Goal: Check status: Check status

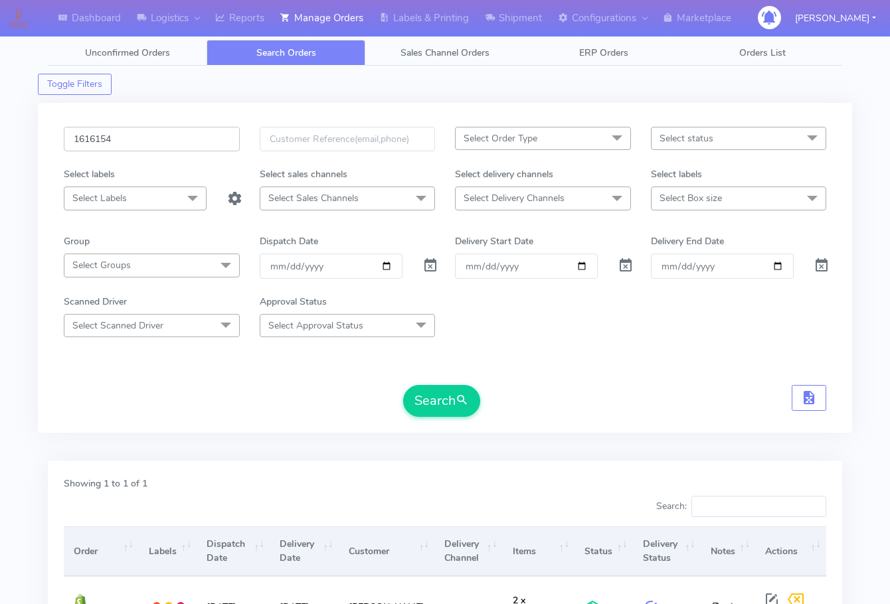
click at [158, 134] on input "1616154" at bounding box center [152, 139] width 176 height 25
paste input "008A"
type input "1616008A"
click at [442, 398] on button "Search" at bounding box center [441, 401] width 77 height 32
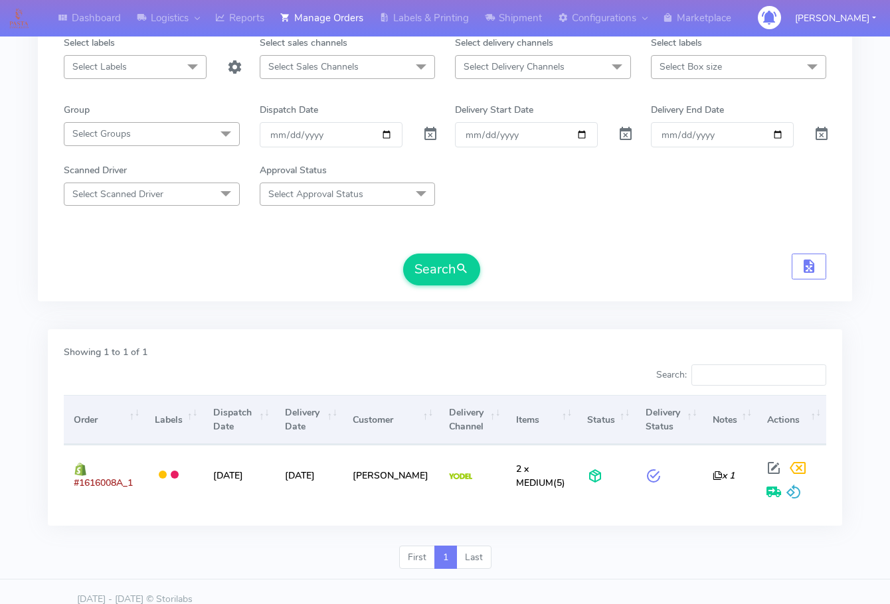
scroll to position [147, 0]
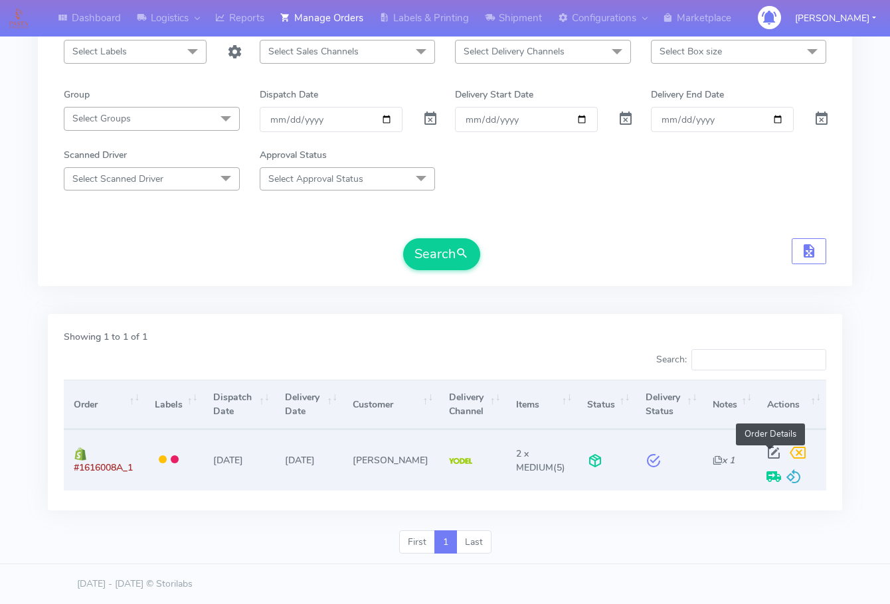
click at [771, 451] on span at bounding box center [774, 456] width 24 height 13
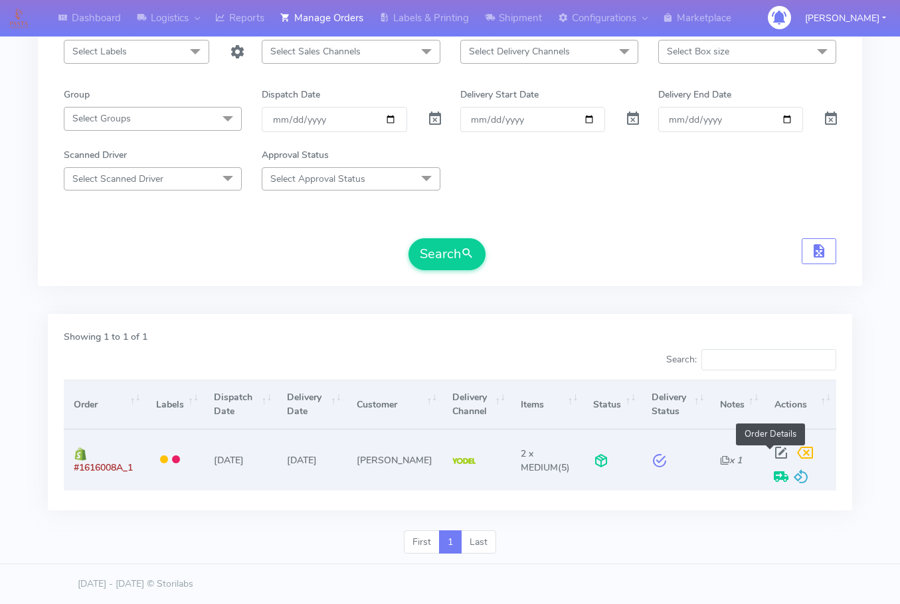
select select "5"
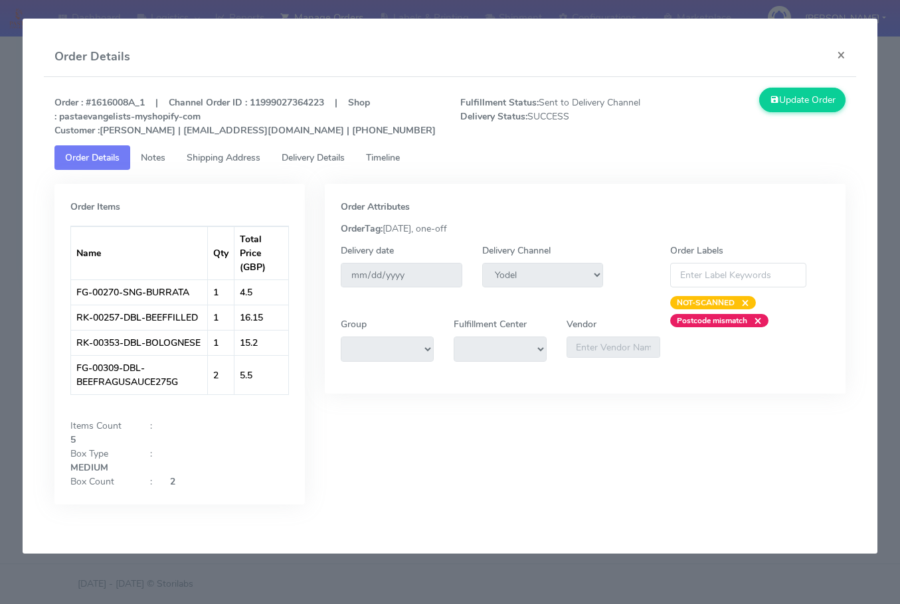
click at [313, 157] on span "Delivery Details" at bounding box center [313, 157] width 63 height 13
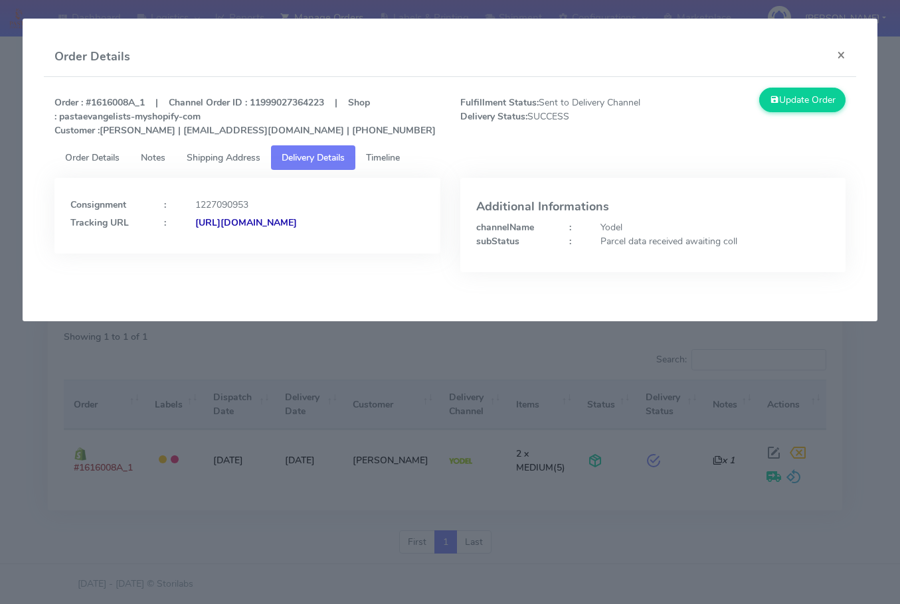
drag, startPoint x: 376, startPoint y: 235, endPoint x: 71, endPoint y: 244, distance: 304.9
click at [71, 244] on div "Consignment : 1227090953 Tracking URL : [URL][DOMAIN_NAME]" at bounding box center [246, 216] width 385 height 76
copy strong "[URL][DOMAIN_NAME]"
click at [849, 62] on button "×" at bounding box center [841, 54] width 30 height 35
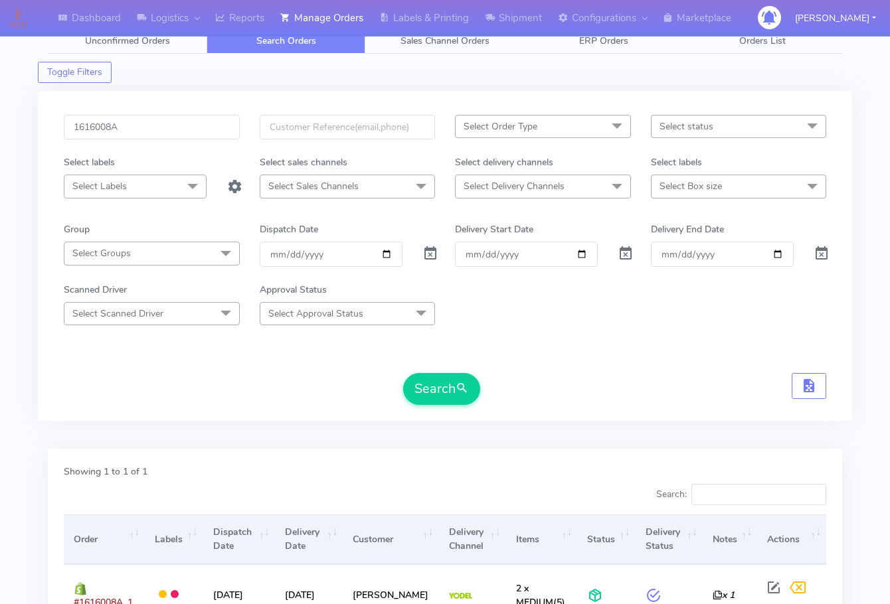
scroll to position [0, 0]
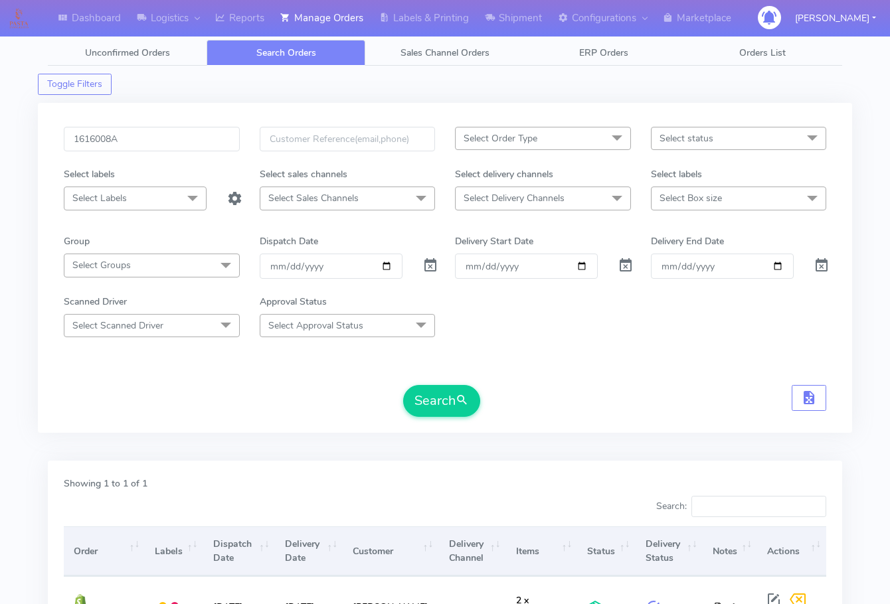
click at [145, 125] on div "1616008A Select Order Type Select All MEALS ATAVI One Off Pasta Club Gift Kit E…" at bounding box center [445, 268] width 814 height 330
click at [162, 139] on input "1616008A" at bounding box center [152, 139] width 176 height 25
paste input "5862"
type input "1615862A"
click at [447, 387] on button "Search" at bounding box center [441, 401] width 77 height 32
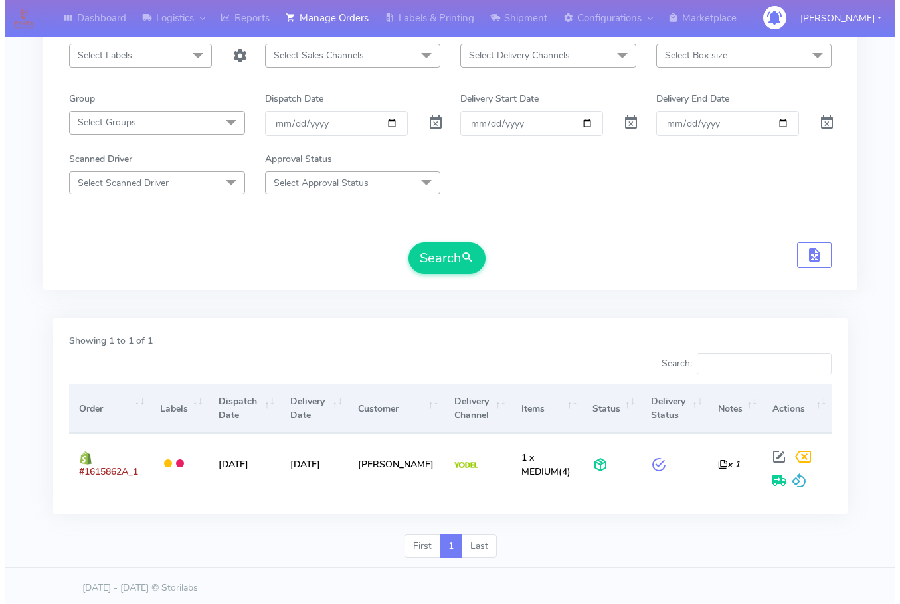
scroll to position [147, 0]
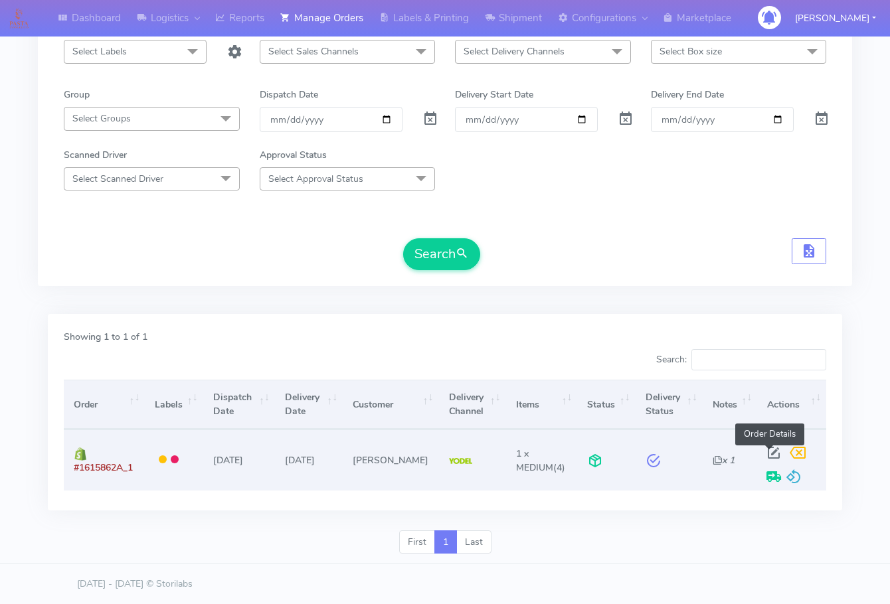
click at [770, 452] on span at bounding box center [774, 456] width 24 height 13
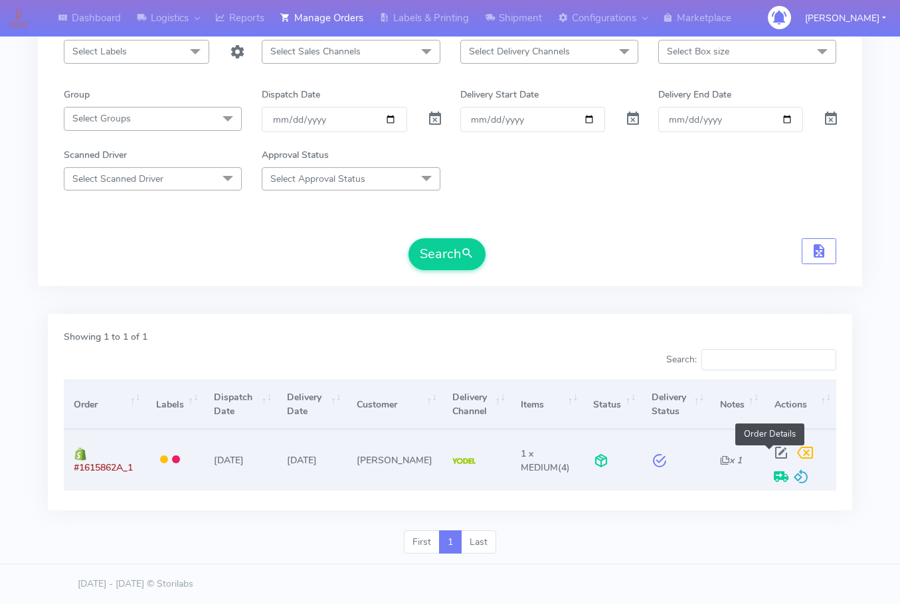
select select "5"
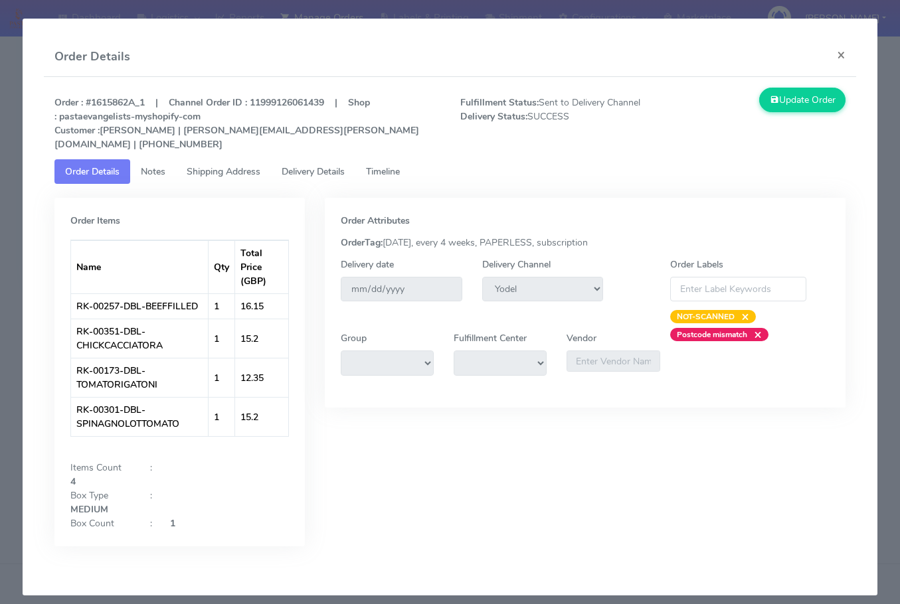
drag, startPoint x: 242, startPoint y: 152, endPoint x: 335, endPoint y: 156, distance: 93.1
click at [242, 165] on span "Shipping Address" at bounding box center [224, 171] width 74 height 13
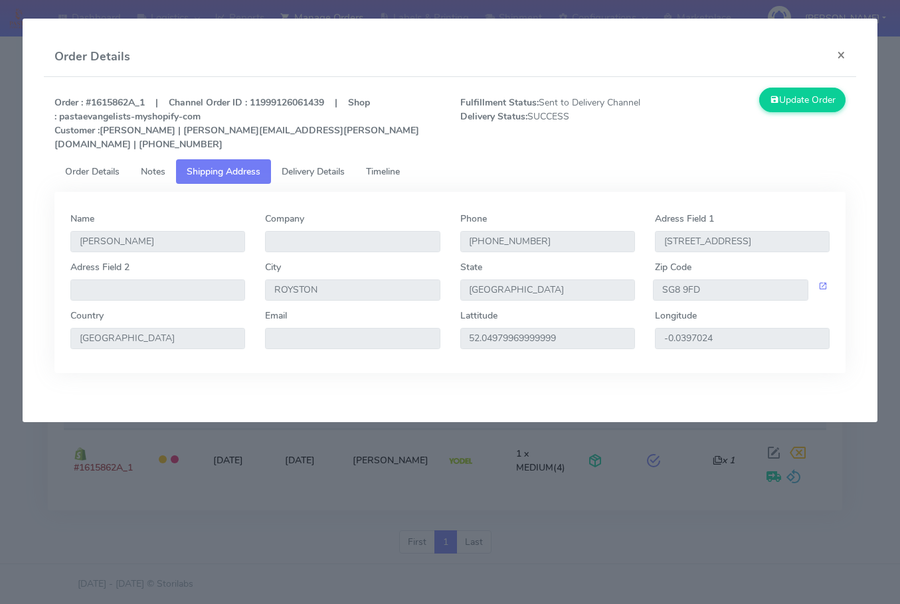
click at [335, 165] on span "Delivery Details" at bounding box center [313, 171] width 63 height 13
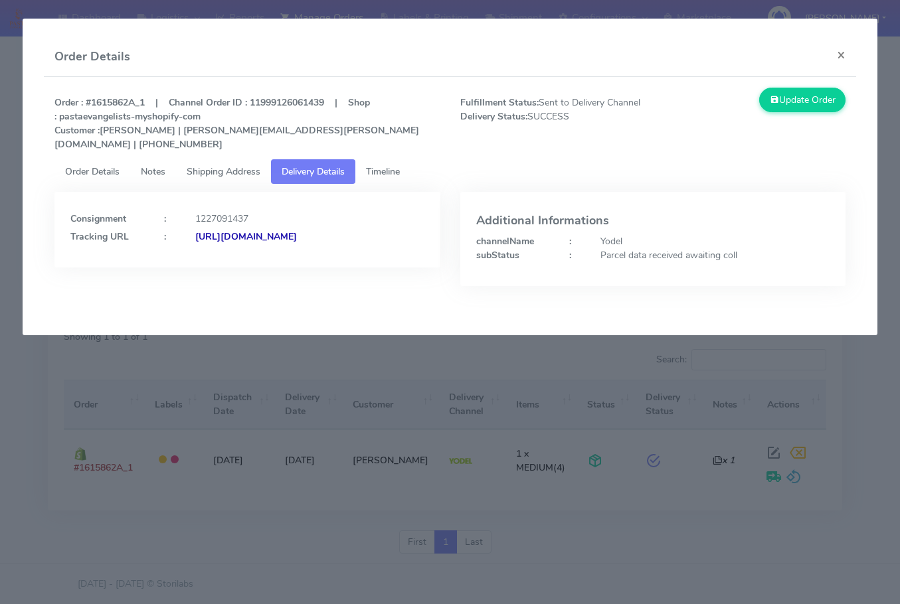
drag, startPoint x: 383, startPoint y: 237, endPoint x: 66, endPoint y: 261, distance: 317.0
click at [66, 261] on div "Consignment : 1227091437 Tracking URL : [URL][DOMAIN_NAME]" at bounding box center [246, 230] width 385 height 76
copy strong "[URL][DOMAIN_NAME]"
click at [841, 52] on button "×" at bounding box center [841, 54] width 30 height 35
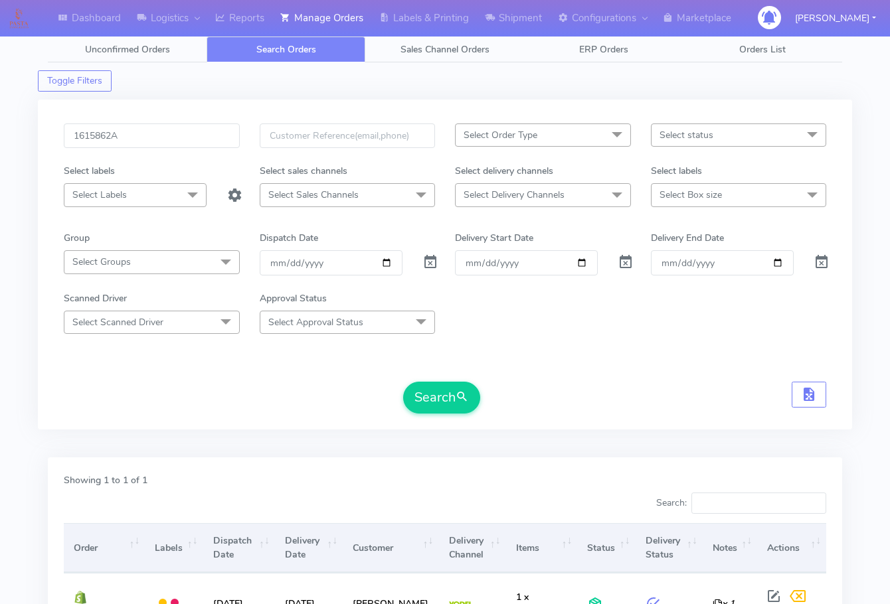
scroll to position [0, 0]
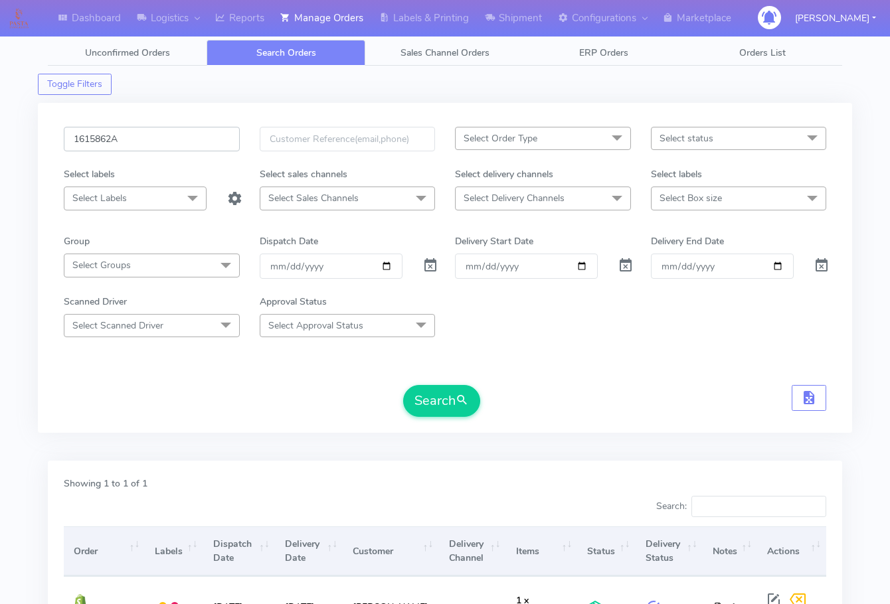
click at [138, 144] on input "1615862A" at bounding box center [152, 139] width 176 height 25
paste input "88"
type input "1615888A"
click at [431, 403] on button "Search" at bounding box center [441, 401] width 77 height 32
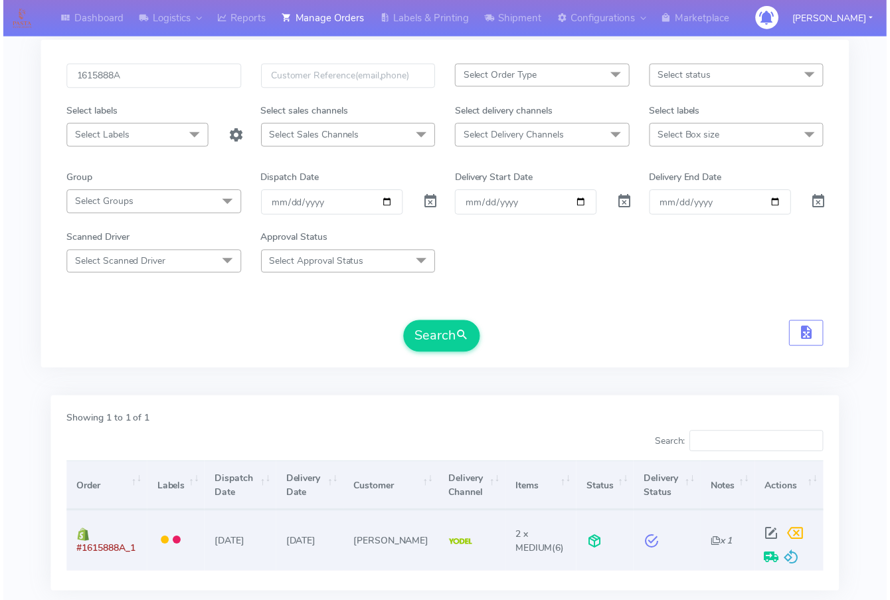
scroll to position [147, 0]
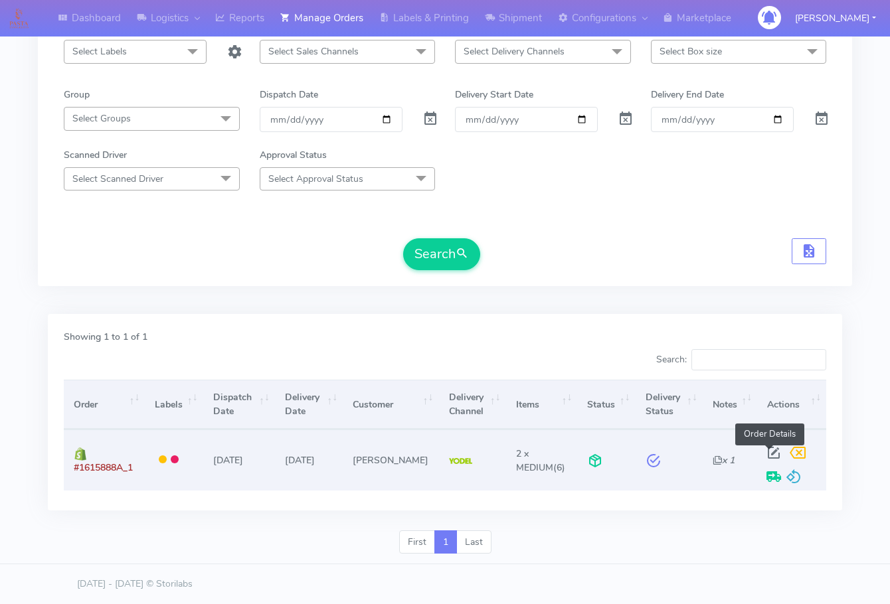
click at [773, 450] on span at bounding box center [774, 456] width 24 height 13
select select "5"
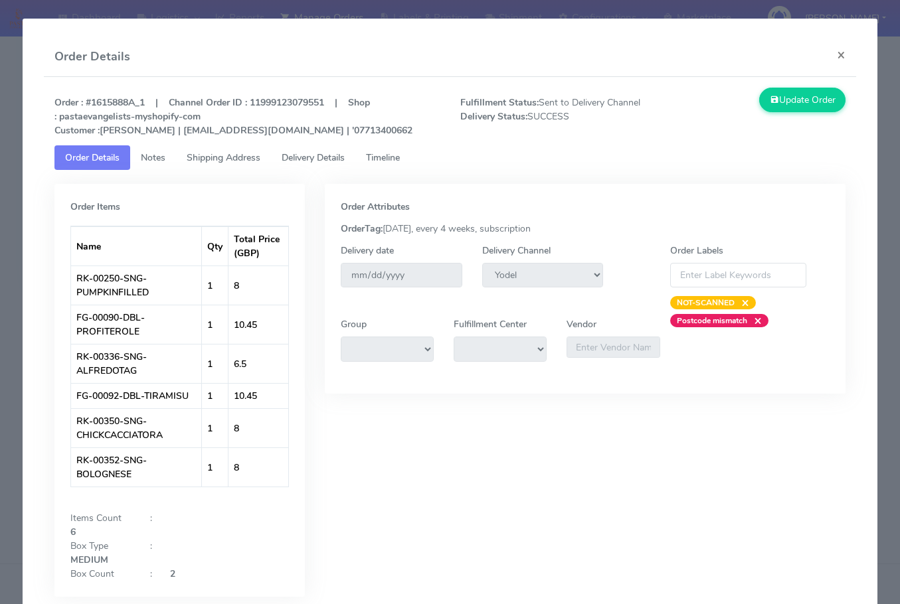
click at [226, 161] on span "Shipping Address" at bounding box center [224, 157] width 74 height 13
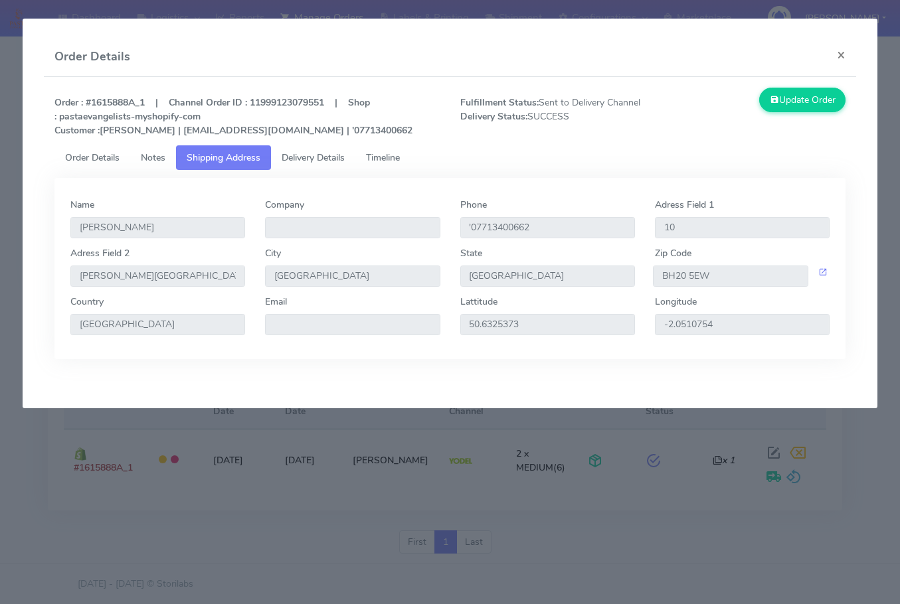
click at [314, 161] on span "Delivery Details" at bounding box center [313, 157] width 63 height 13
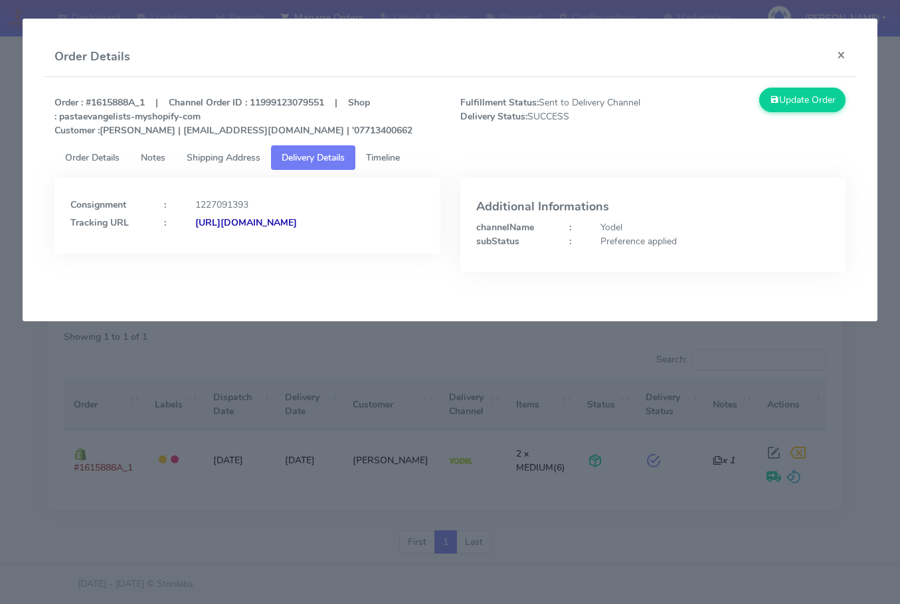
drag, startPoint x: 375, startPoint y: 246, endPoint x: 68, endPoint y: 249, distance: 306.8
click at [68, 249] on div "Consignment : 1227091393 Tracking URL : [URL][DOMAIN_NAME]" at bounding box center [246, 216] width 385 height 76
copy strong "[URL][DOMAIN_NAME]"
click at [227, 159] on span "Shipping Address" at bounding box center [224, 157] width 74 height 13
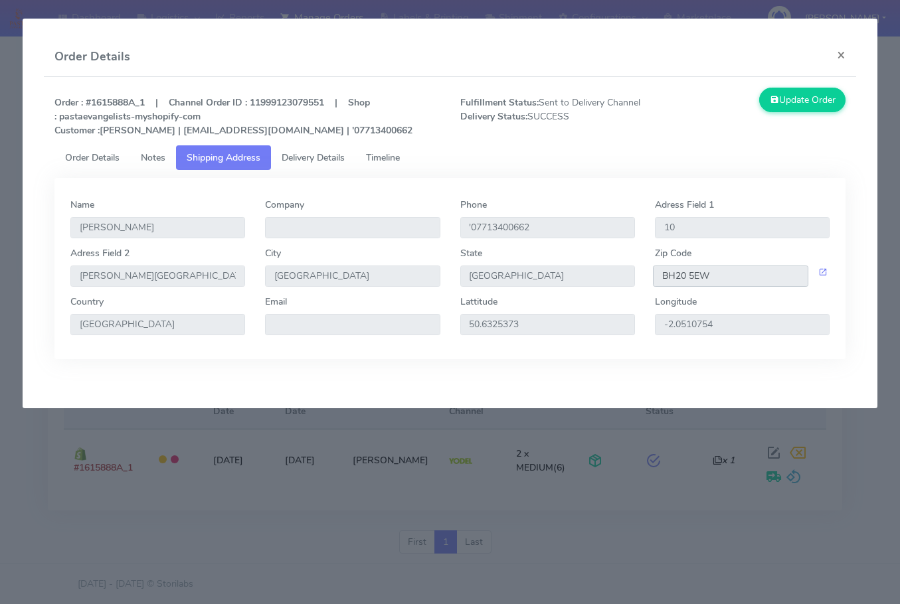
drag, startPoint x: 723, startPoint y: 281, endPoint x: 556, endPoint y: 278, distance: 166.7
click at [556, 278] on div "[GEOGRAPHIC_DATA] [STREET_ADDRESS][PERSON_NAME]" at bounding box center [449, 270] width 779 height 48
click at [311, 153] on span "Delivery Details" at bounding box center [313, 157] width 63 height 13
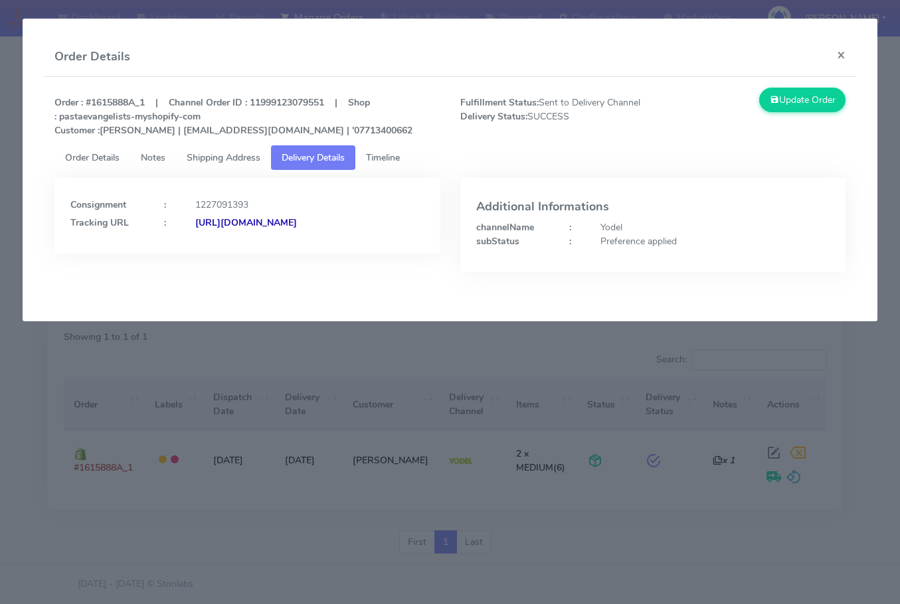
click at [195, 229] on strong "[URL][DOMAIN_NAME]" at bounding box center [246, 222] width 102 height 13
drag, startPoint x: 367, startPoint y: 234, endPoint x: 62, endPoint y: 247, distance: 305.1
click at [62, 247] on div "Consignment : 1227091393 Tracking URL : [URL][DOMAIN_NAME]" at bounding box center [246, 216] width 385 height 76
copy strong "[URL][DOMAIN_NAME]"
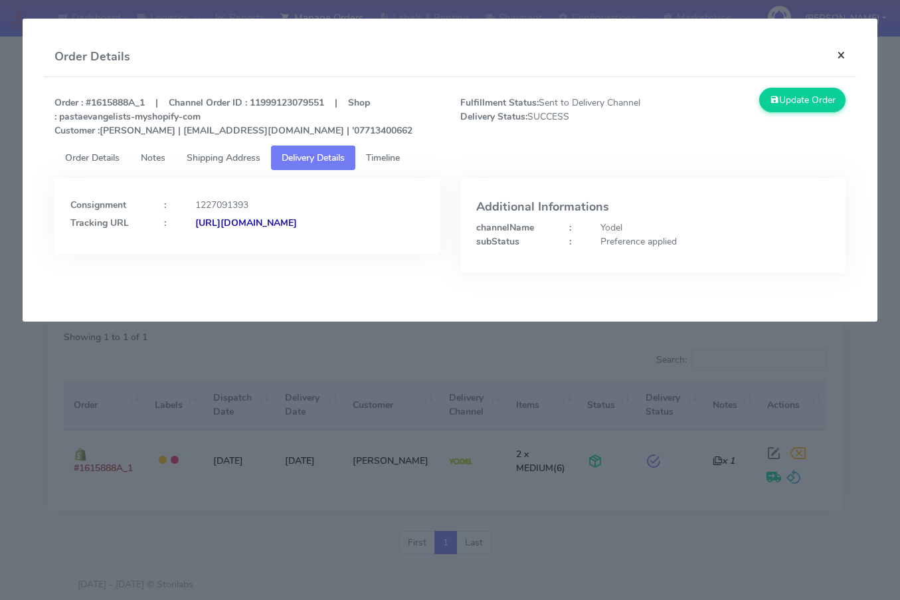
click at [848, 51] on button "×" at bounding box center [841, 54] width 30 height 35
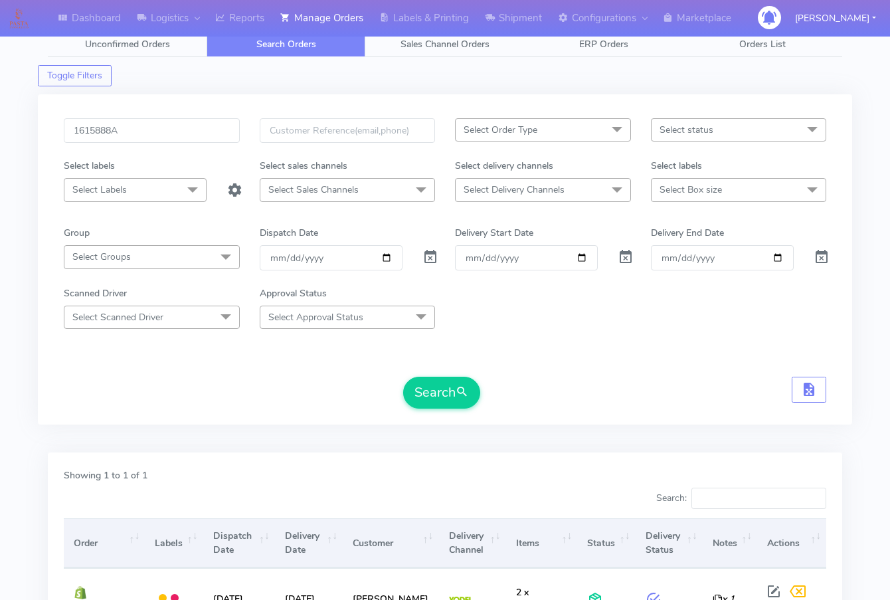
scroll to position [0, 0]
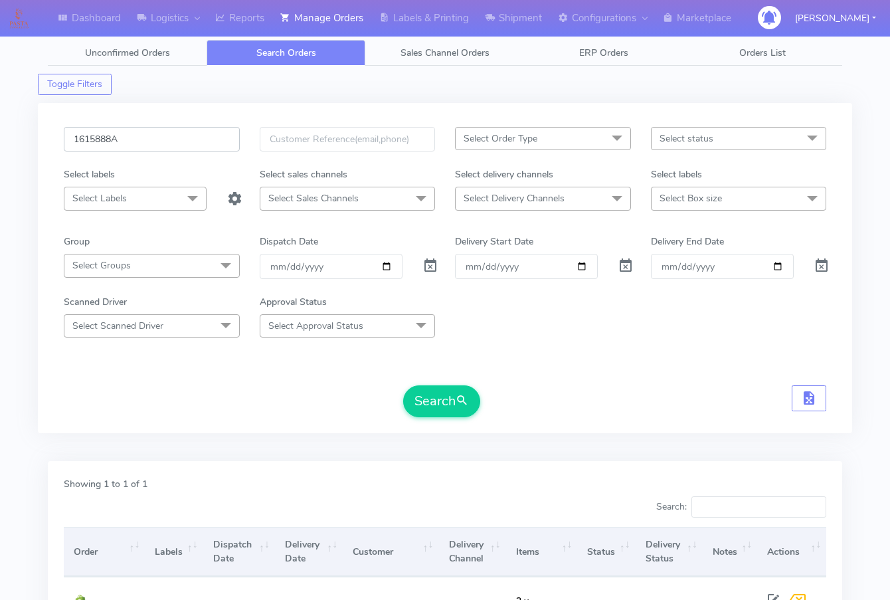
click at [175, 141] on input "1615888A" at bounding box center [152, 139] width 176 height 25
paste input "3590"
drag, startPoint x: 452, startPoint y: 396, endPoint x: 773, endPoint y: 394, distance: 320.7
click at [453, 396] on button "Search" at bounding box center [441, 401] width 77 height 32
click at [163, 147] on input "1613590" at bounding box center [152, 139] width 176 height 25
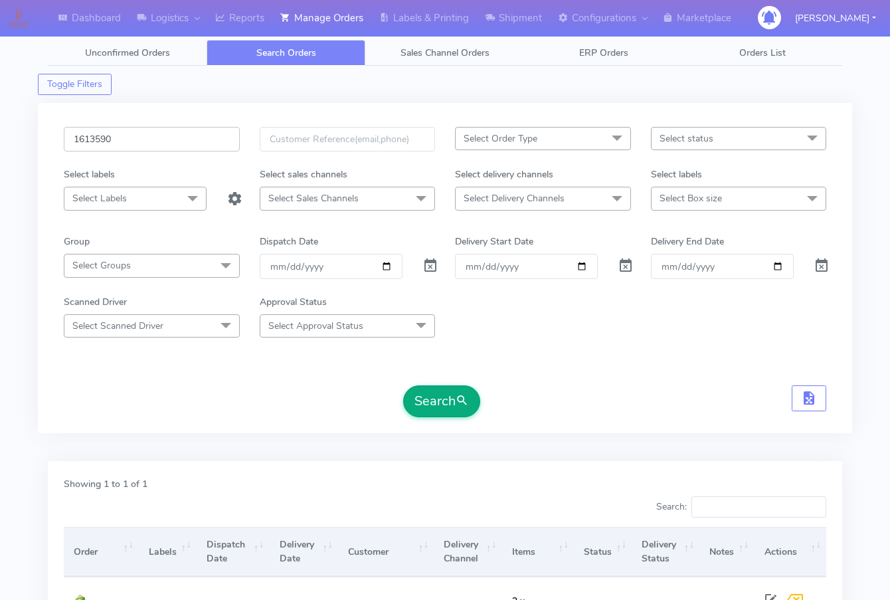
paste input "566"
type input "1615660"
click at [462, 402] on span "submit" at bounding box center [462, 401] width 13 height 18
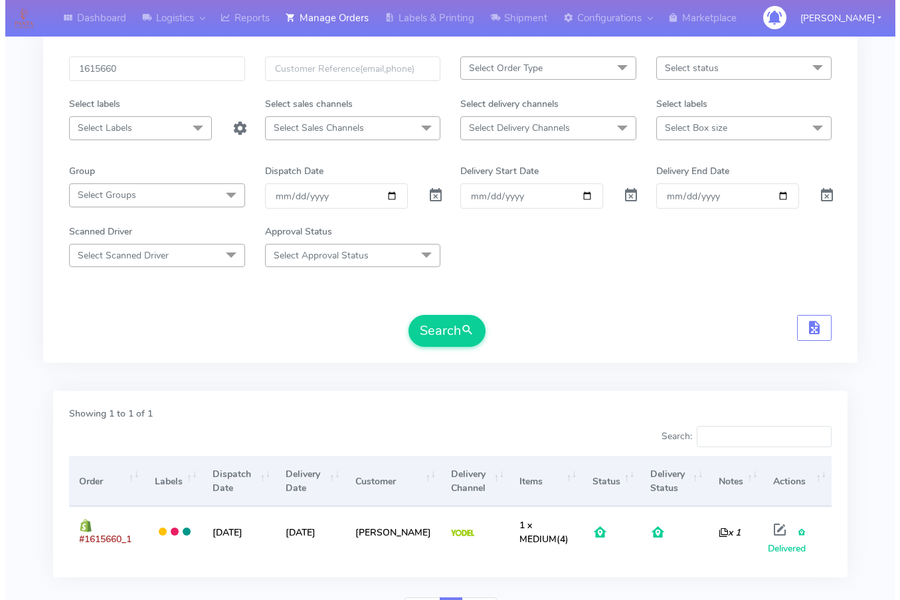
scroll to position [141, 0]
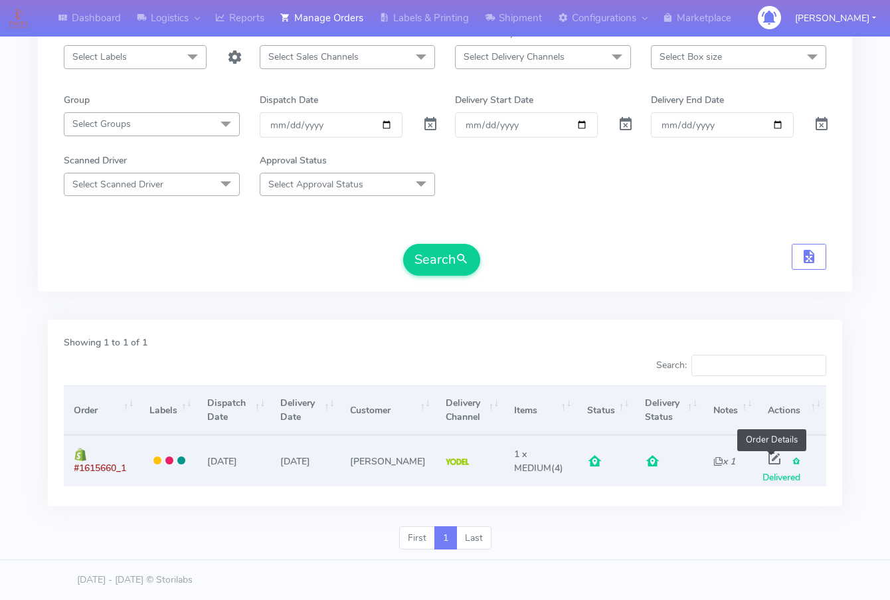
click at [773, 456] on span at bounding box center [774, 461] width 24 height 13
select select "5"
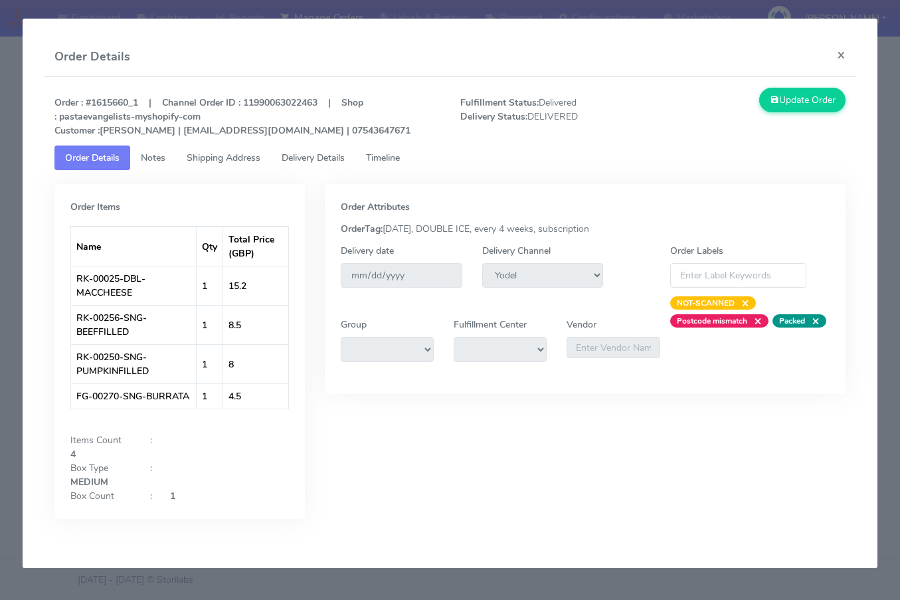
click at [245, 159] on span "Shipping Address" at bounding box center [224, 157] width 74 height 13
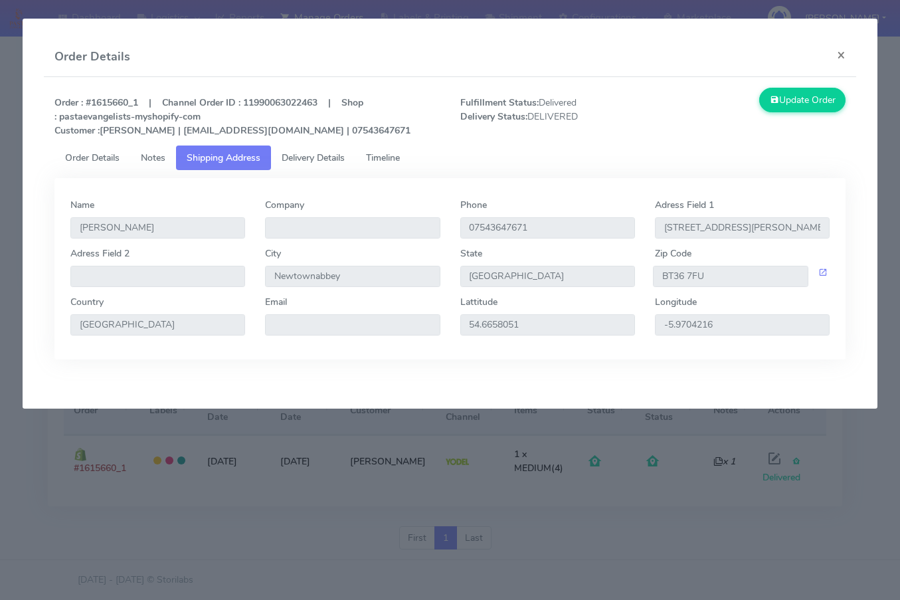
click at [309, 155] on span "Delivery Details" at bounding box center [313, 157] width 63 height 13
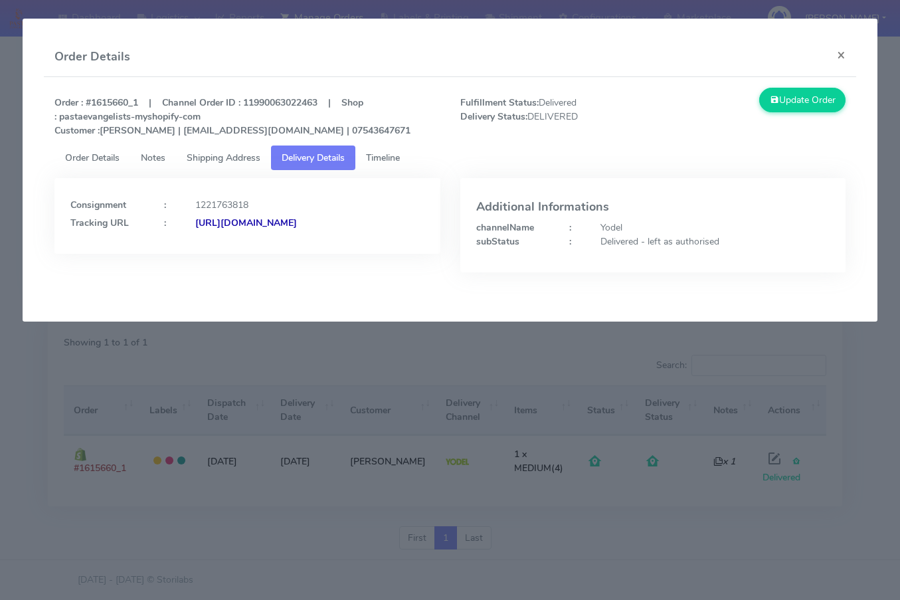
drag, startPoint x: 371, startPoint y: 232, endPoint x: 214, endPoint y: 247, distance: 156.7
click at [214, 247] on div "Consignment : 1221763818 Tracking URL : [URL][DOMAIN_NAME]" at bounding box center [246, 216] width 385 height 76
copy strong "JJD0002249960878815"
click at [334, 230] on div "[URL][DOMAIN_NAME]" at bounding box center [309, 223] width 249 height 14
